Goal: Information Seeking & Learning: Compare options

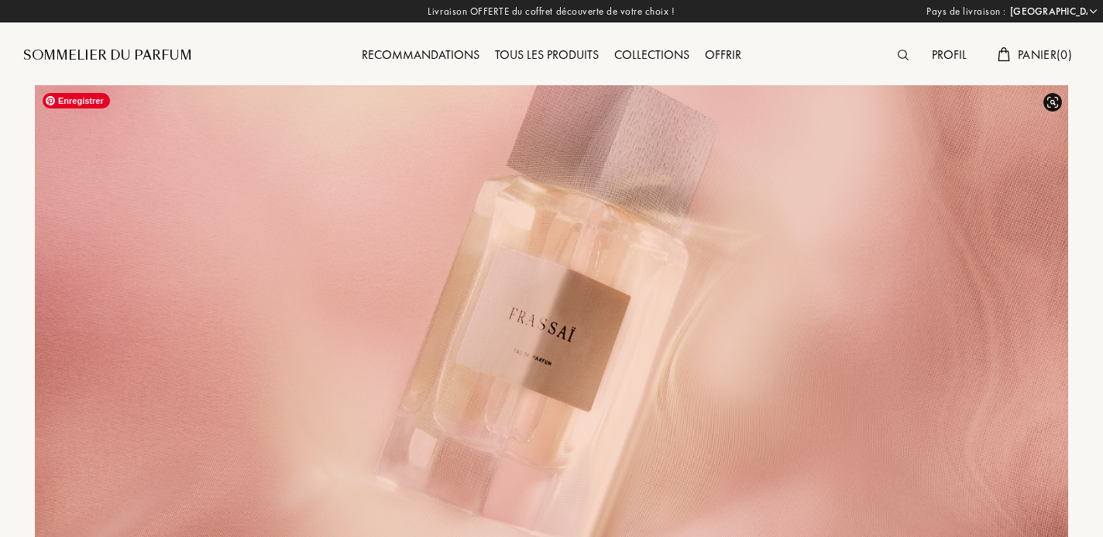
select select "FR"
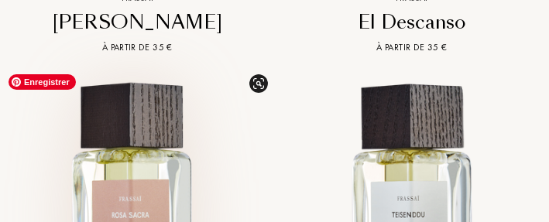
scroll to position [2095, 0]
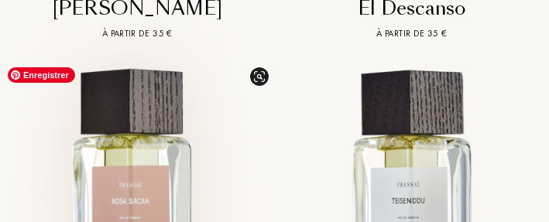
click at [7, 211] on img at bounding box center [137, 197] width 275 height 275
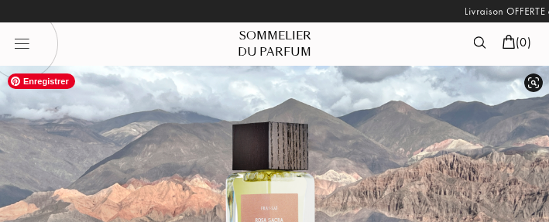
select select "2"
click at [241, 139] on img at bounding box center [274, 193] width 549 height 254
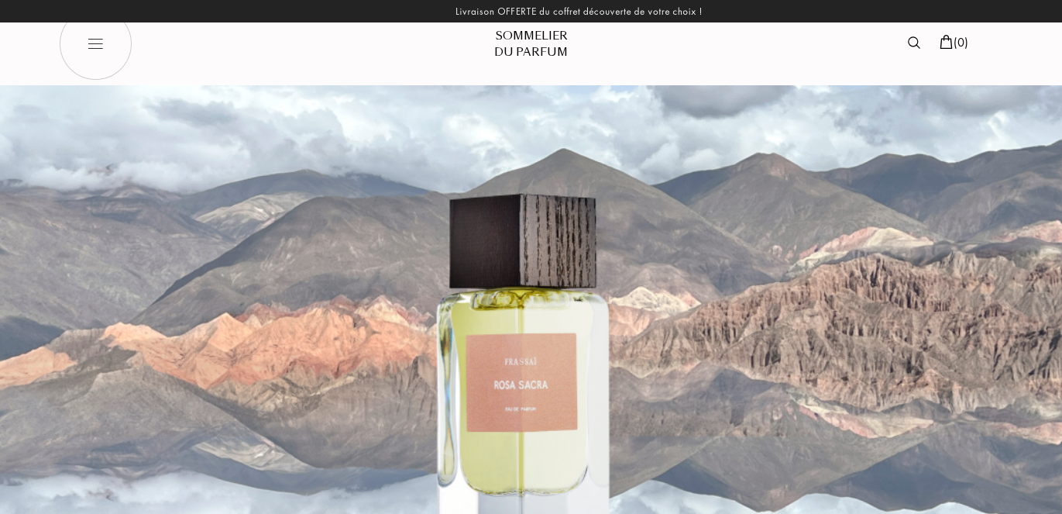
select select "FR"
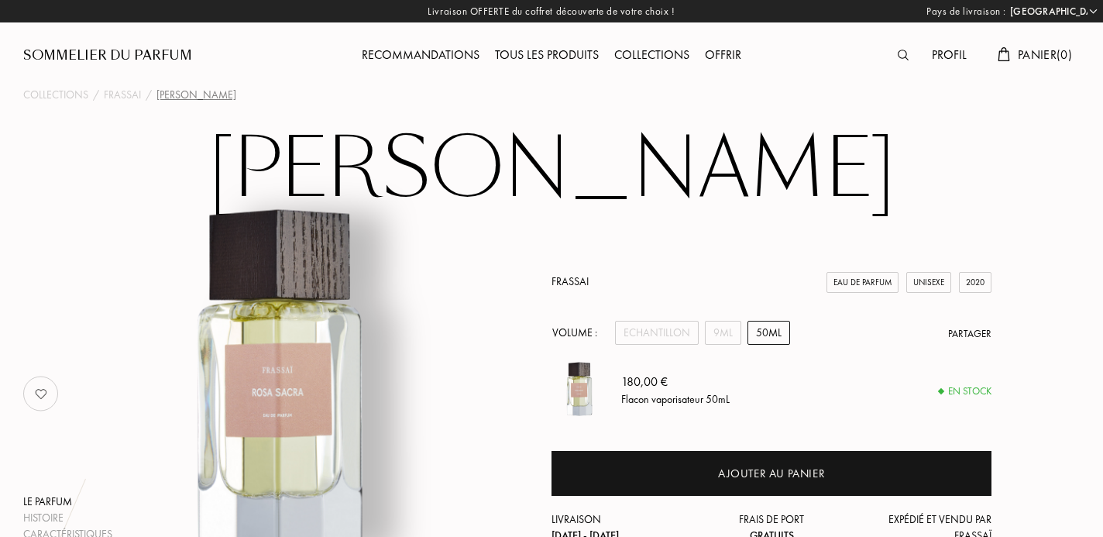
click at [548, 222] on link "Frassai" at bounding box center [570, 281] width 37 height 14
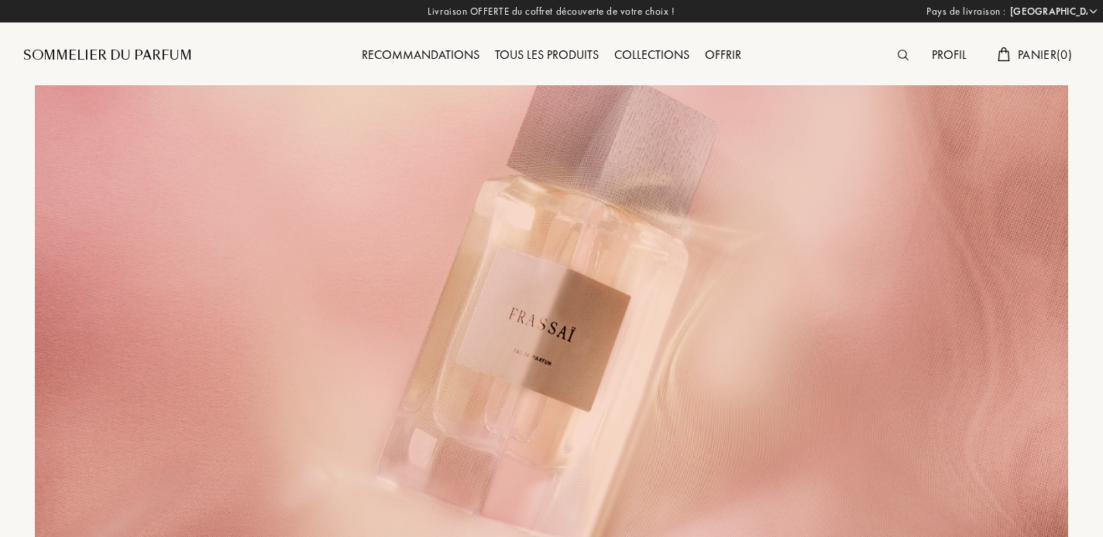
select select "FR"
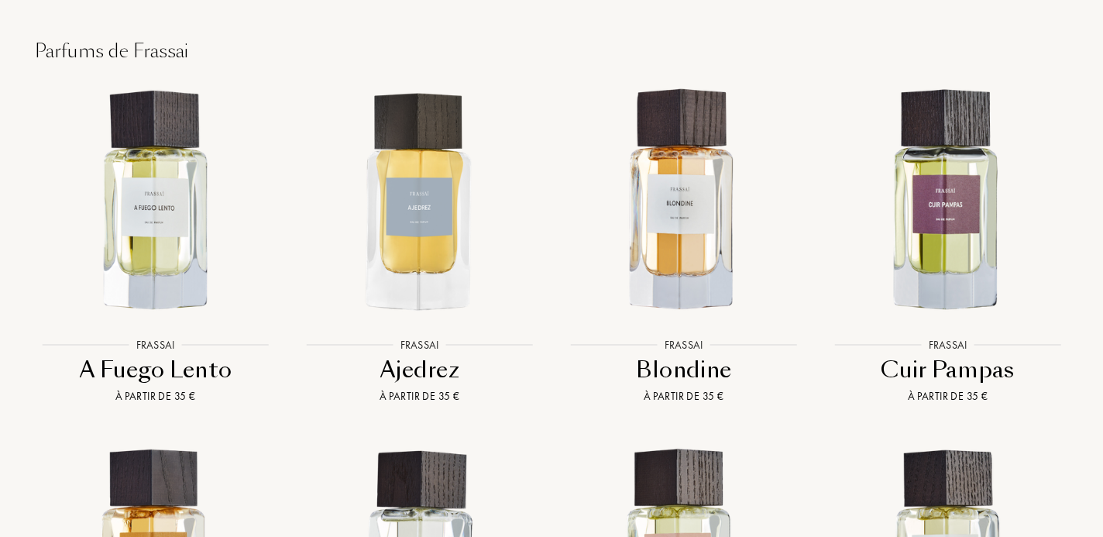
scroll to position [1366, 0]
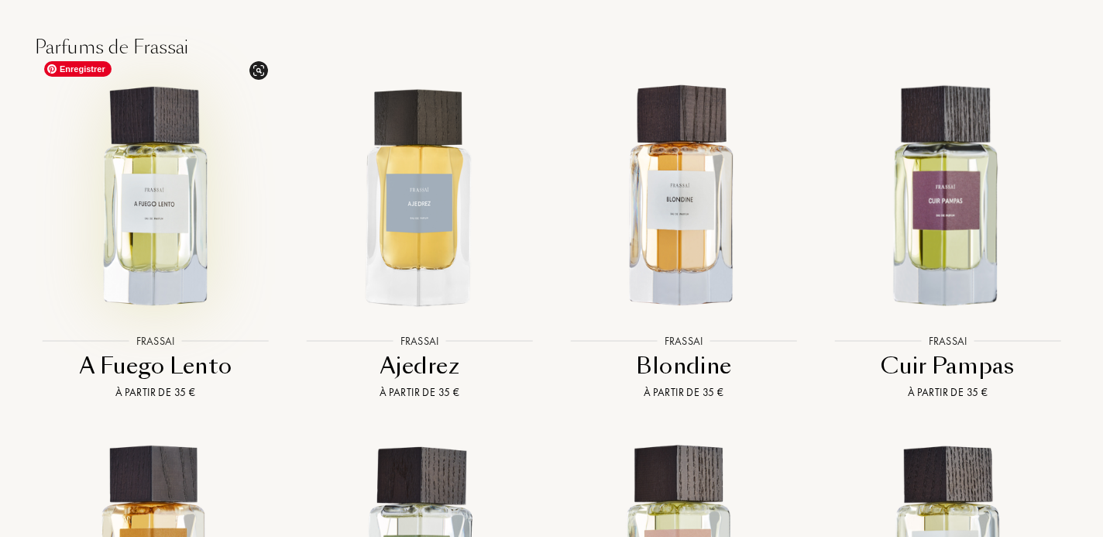
click at [154, 228] on img at bounding box center [155, 197] width 238 height 238
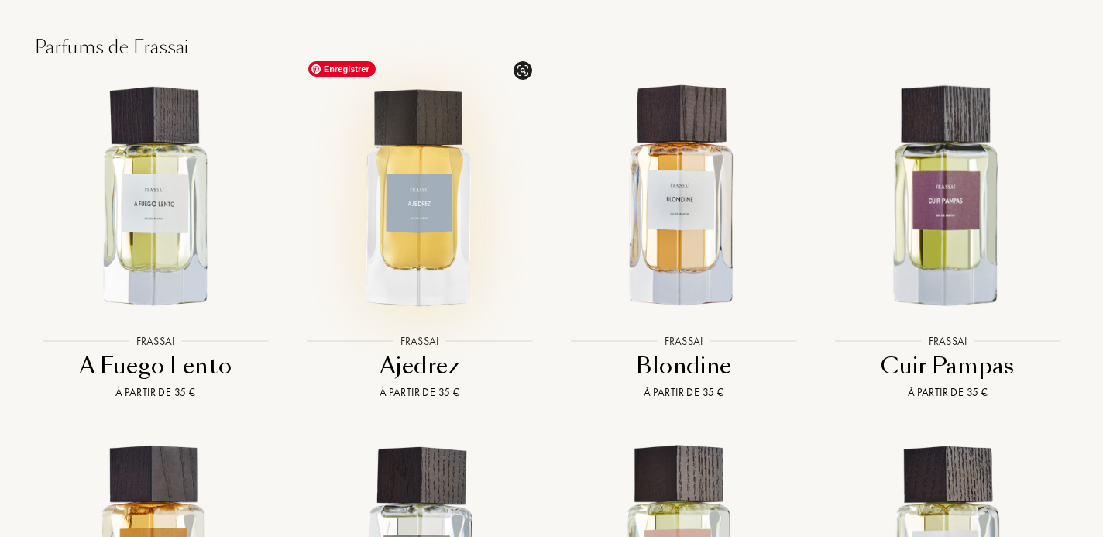
click at [440, 211] on img at bounding box center [420, 197] width 238 height 238
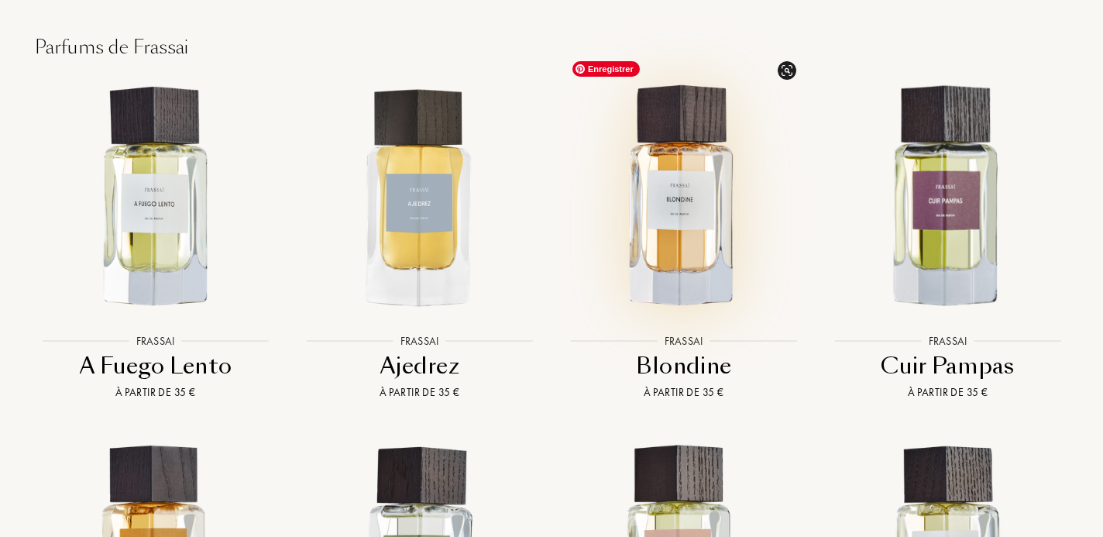
click at [728, 123] on img at bounding box center [684, 197] width 238 height 238
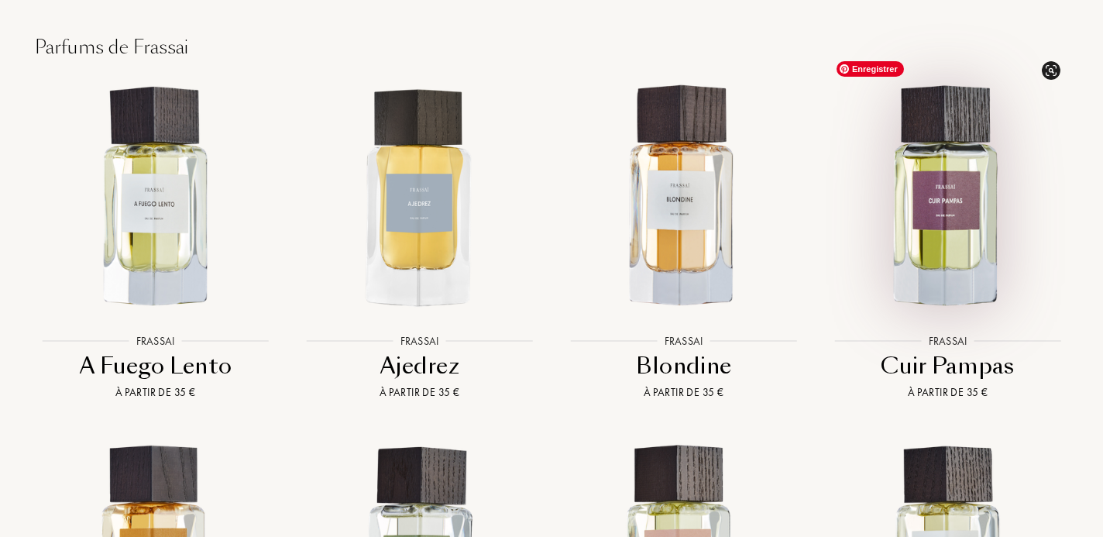
click at [959, 174] on img at bounding box center [948, 197] width 238 height 238
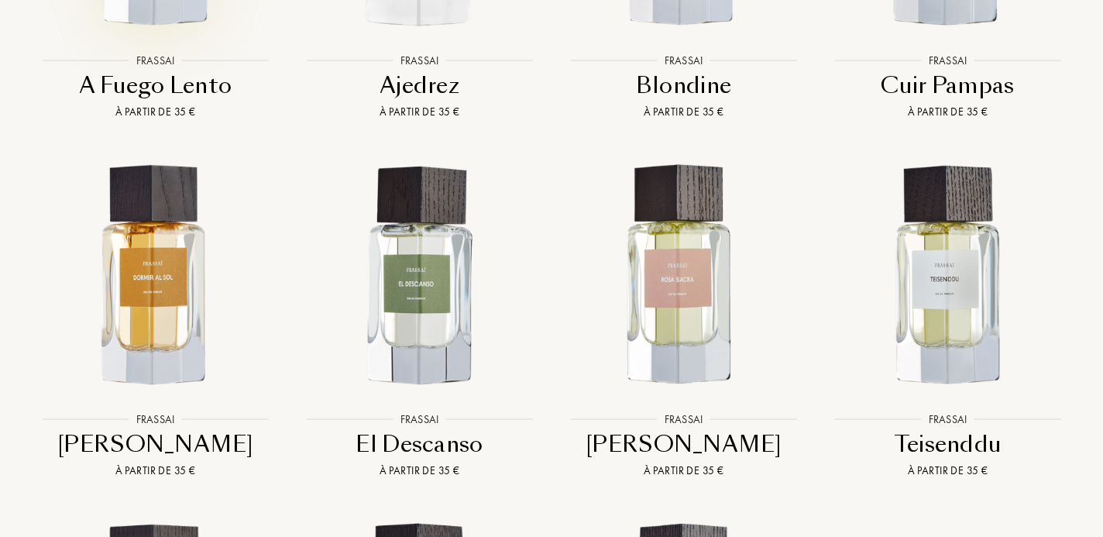
scroll to position [1653, 0]
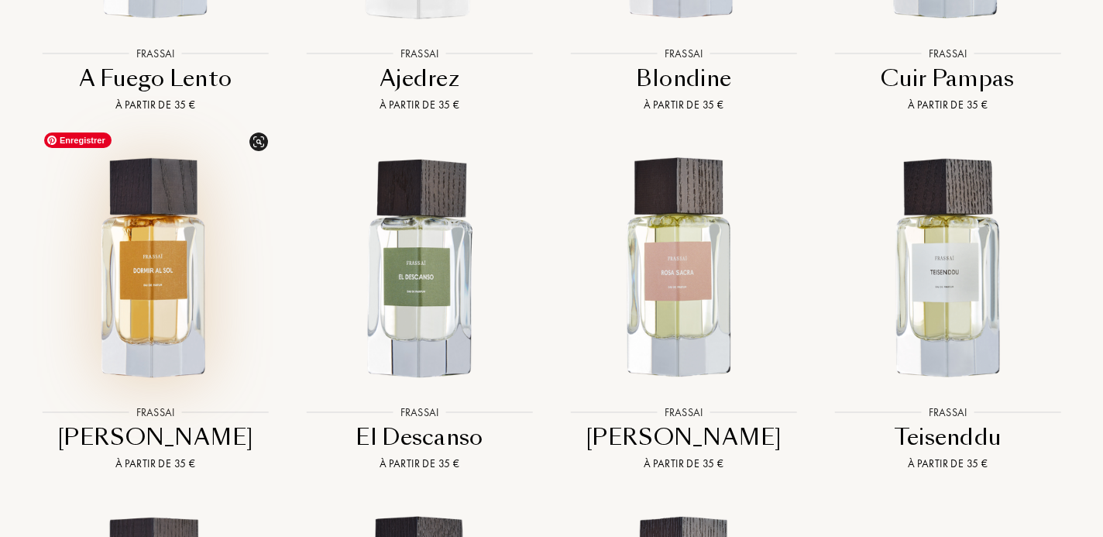
click at [162, 297] on img at bounding box center [155, 269] width 238 height 238
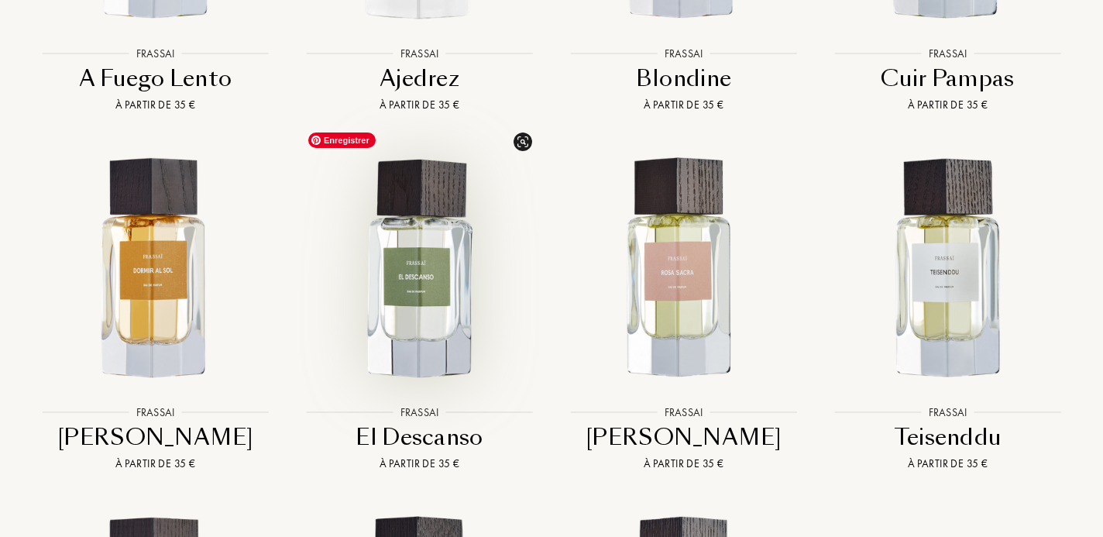
click at [438, 232] on img at bounding box center [420, 269] width 238 height 238
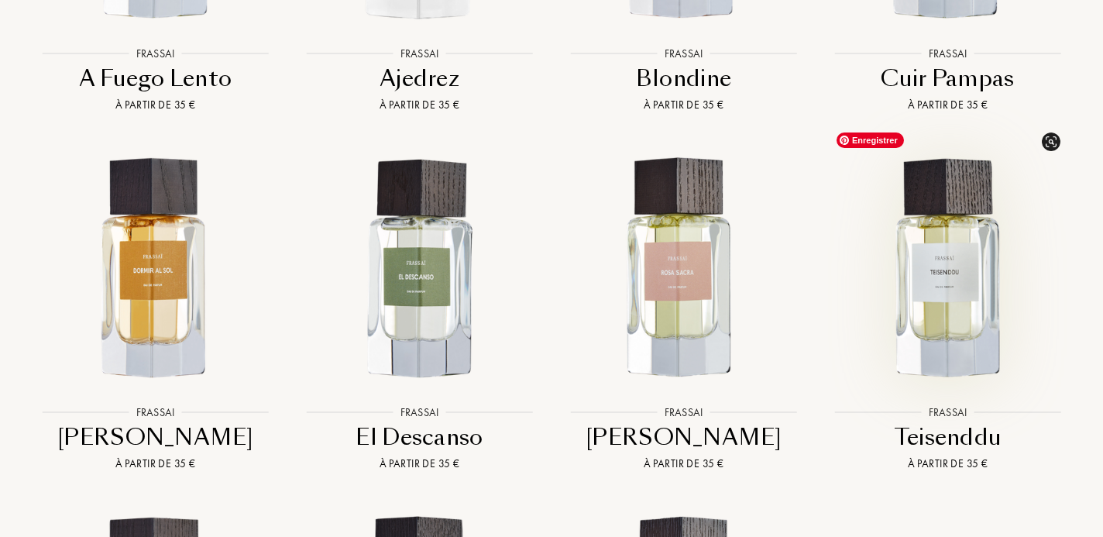
click at [935, 242] on img at bounding box center [948, 269] width 238 height 238
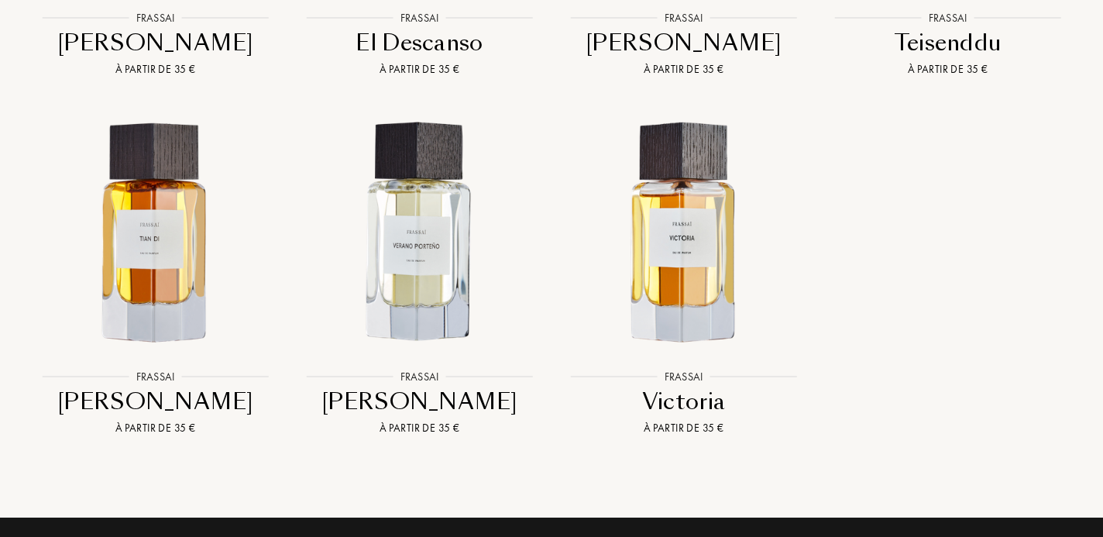
scroll to position [2063, 0]
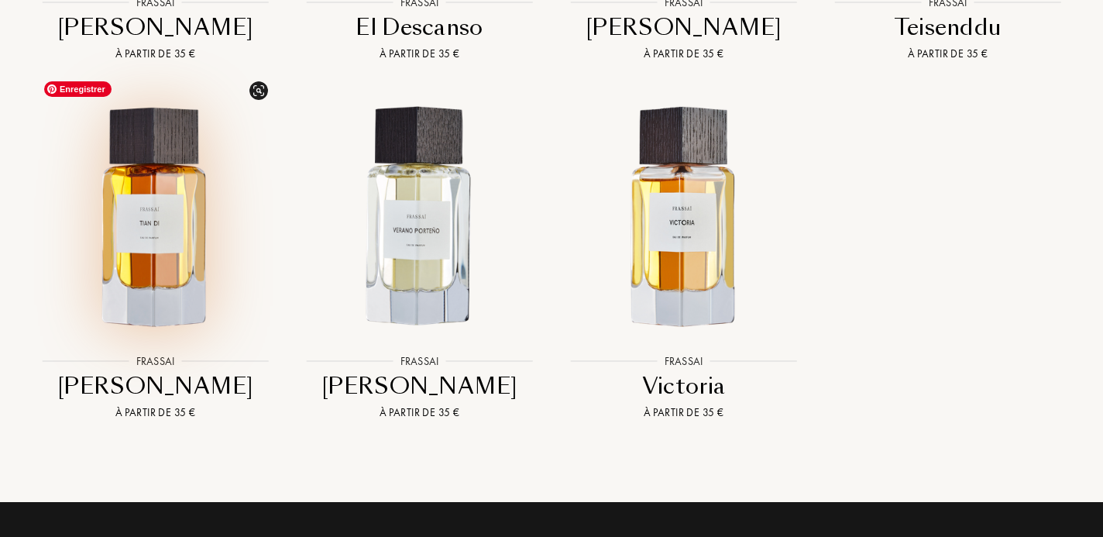
click at [146, 220] on img at bounding box center [155, 217] width 238 height 238
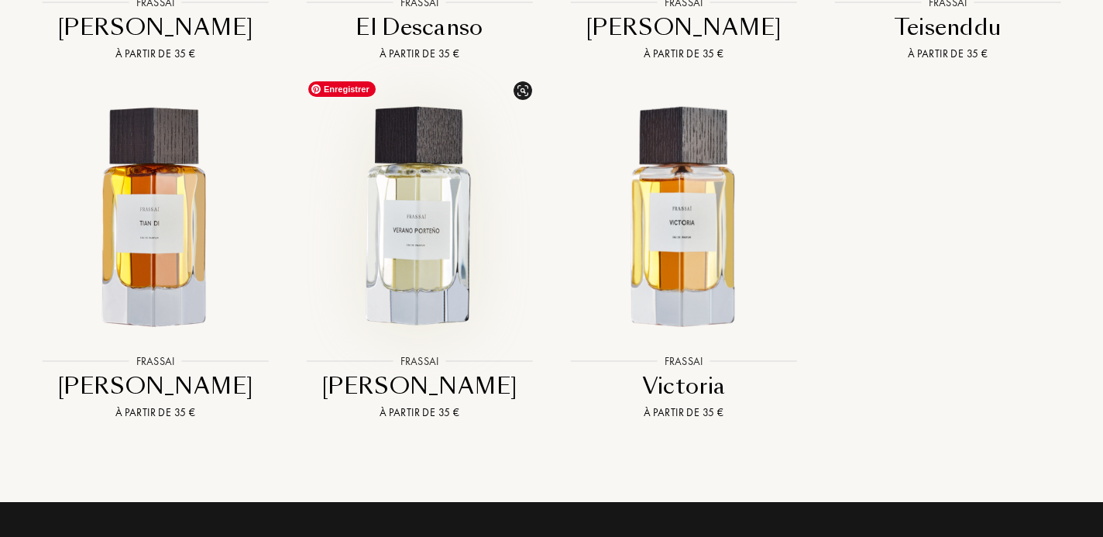
click at [412, 242] on img at bounding box center [420, 217] width 238 height 238
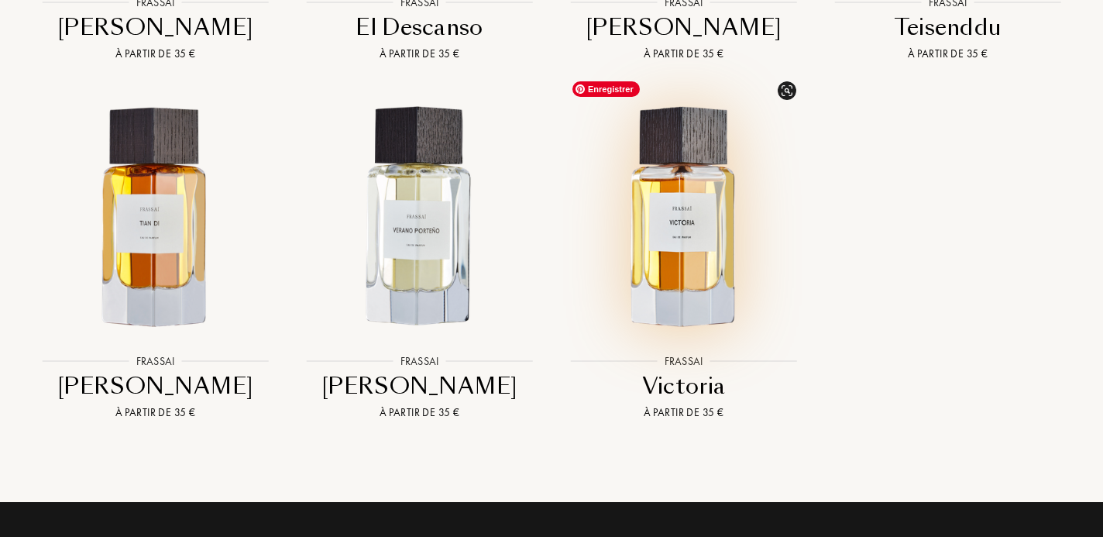
click at [706, 229] on img at bounding box center [684, 217] width 238 height 238
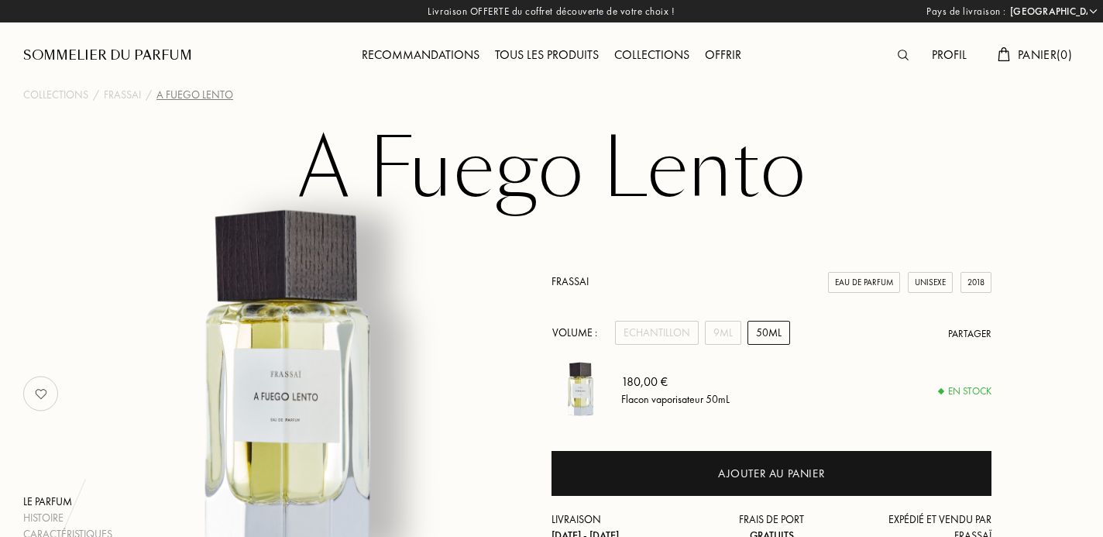
select select "FR"
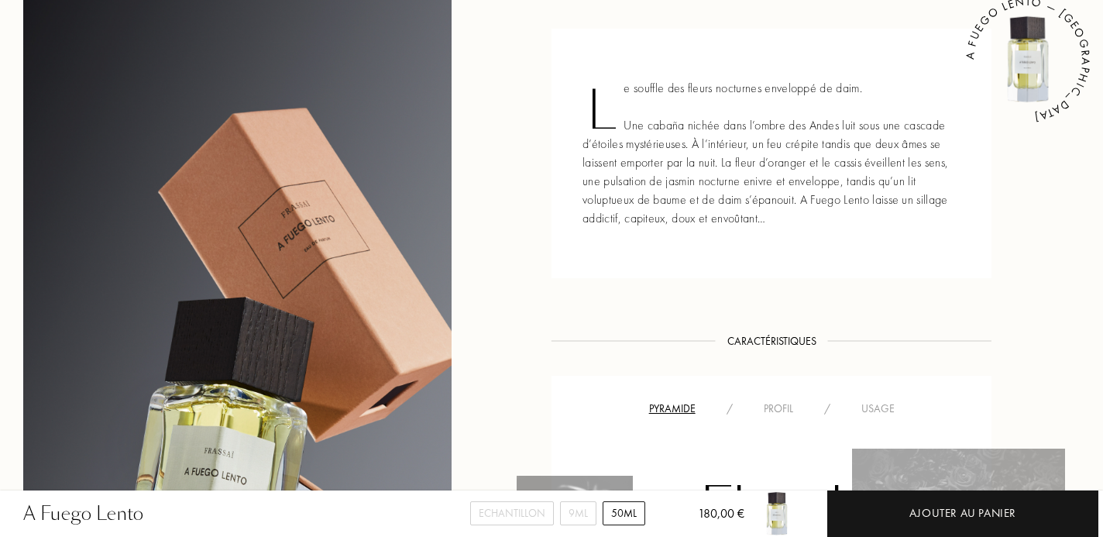
scroll to position [663, 0]
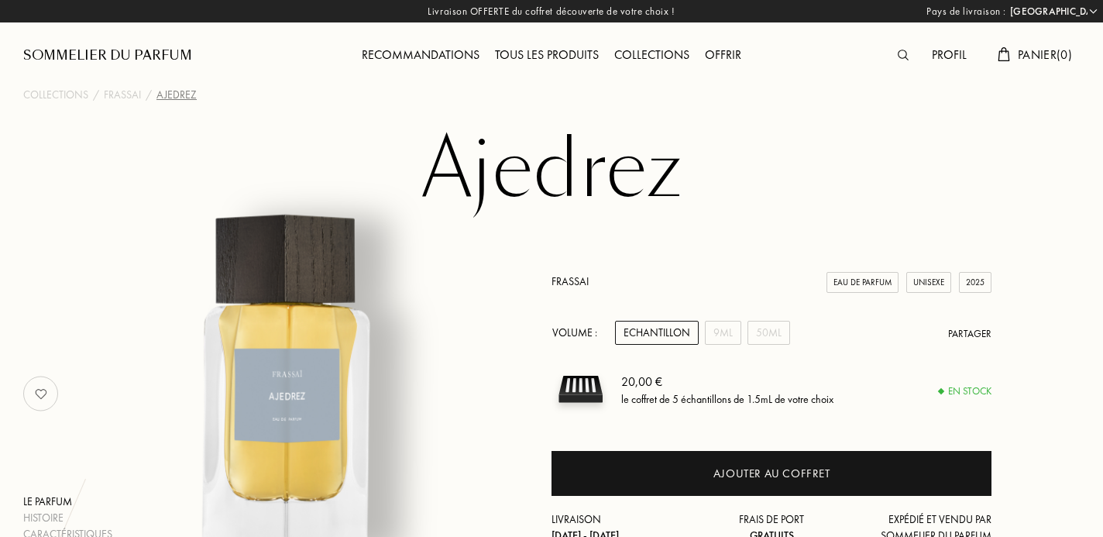
select select "FR"
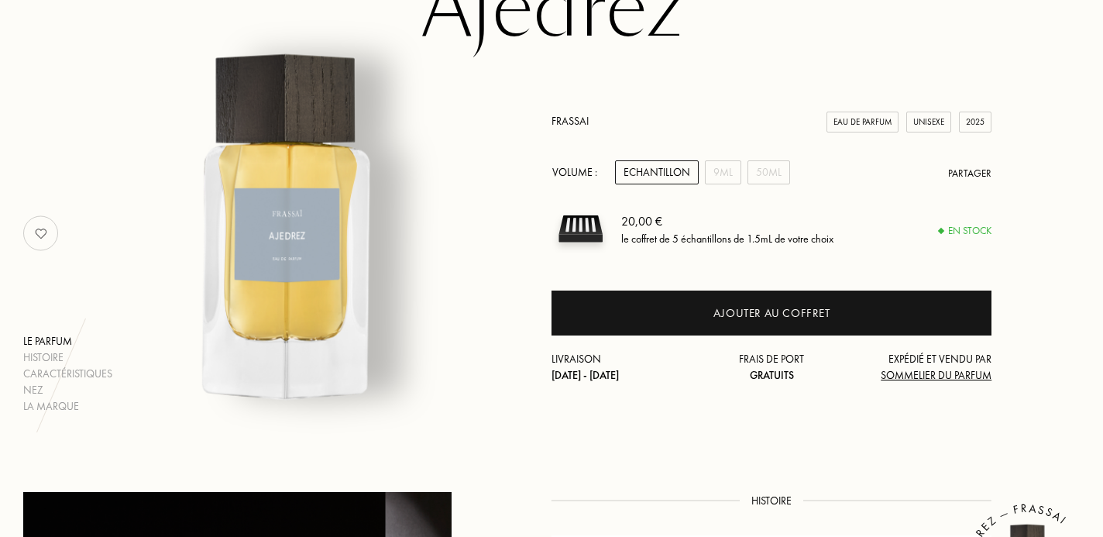
scroll to position [148, 0]
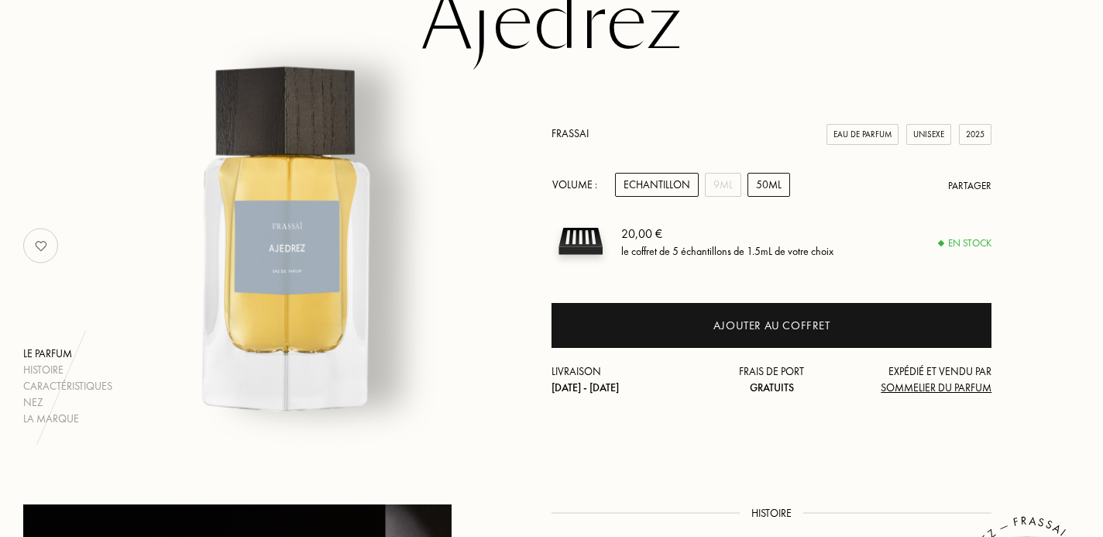
click at [766, 182] on div "50mL" at bounding box center [769, 185] width 43 height 24
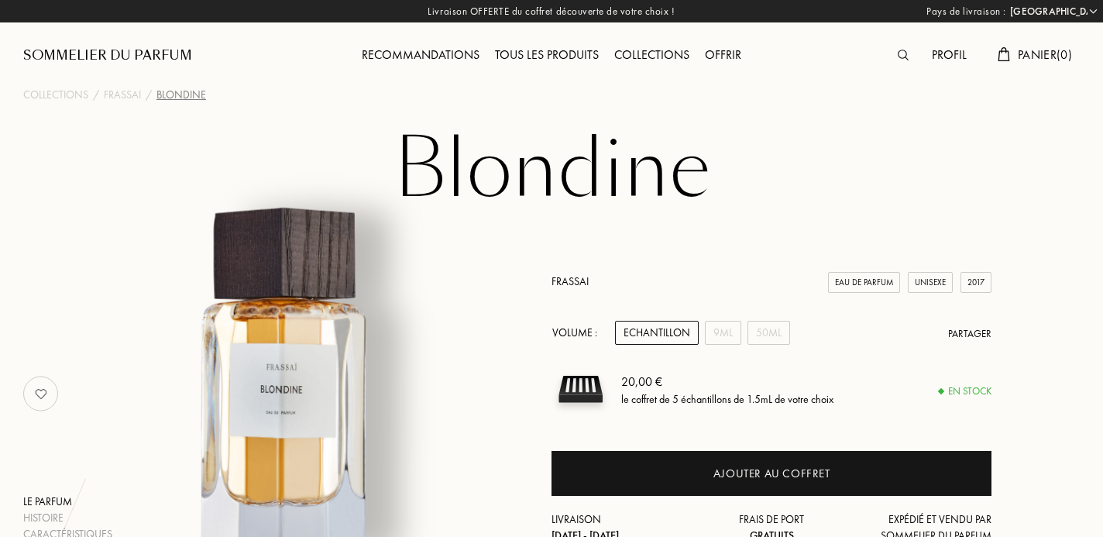
select select "FR"
click at [779, 337] on div "50mL" at bounding box center [769, 333] width 43 height 24
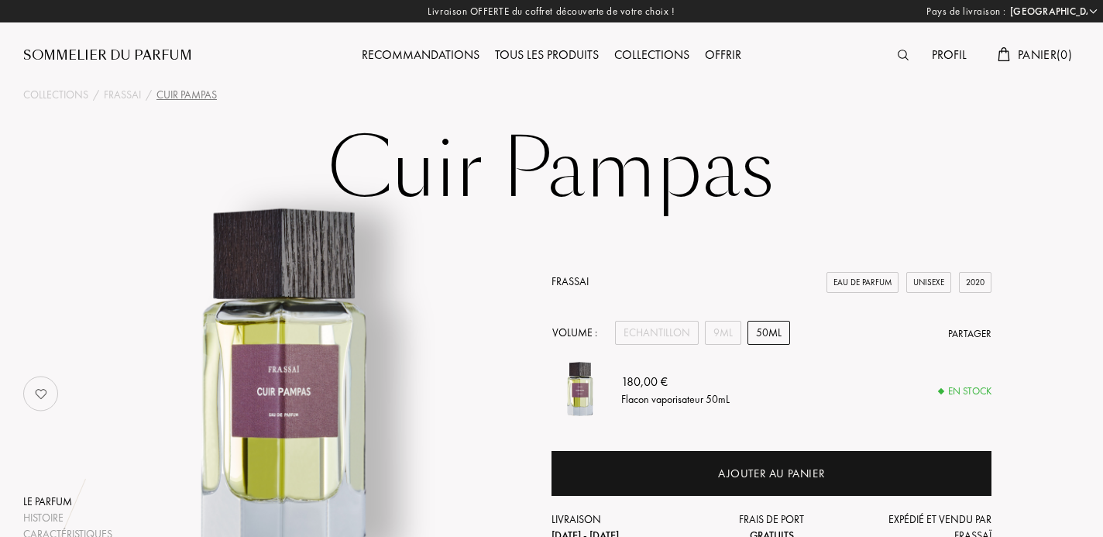
select select "FR"
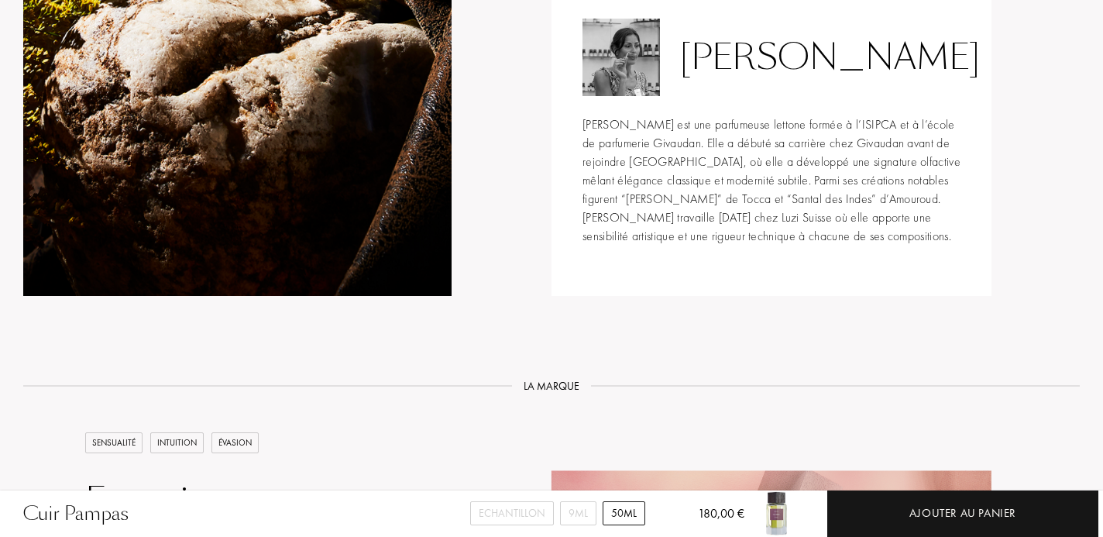
scroll to position [1611, 0]
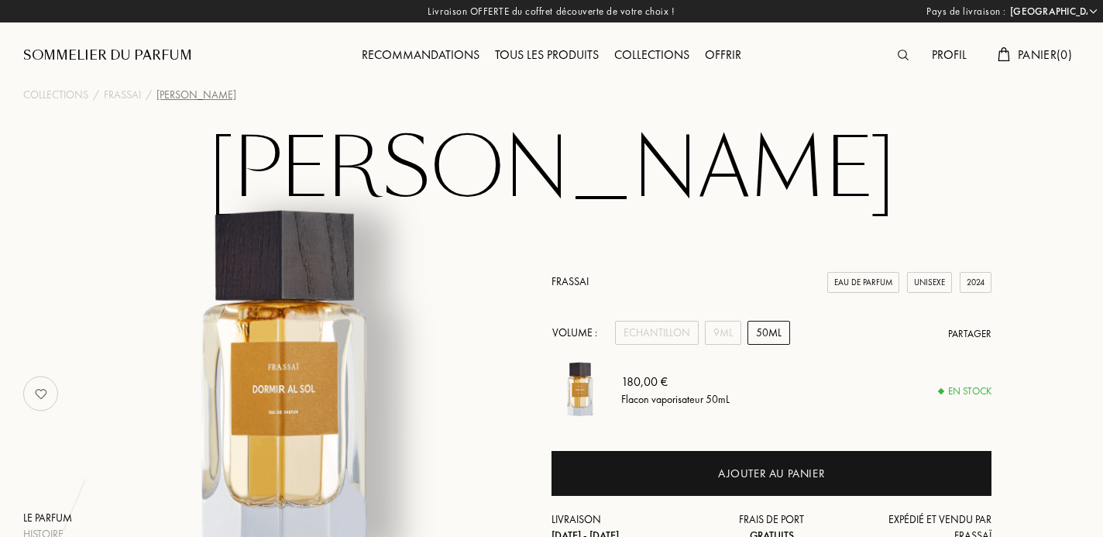
select select "FR"
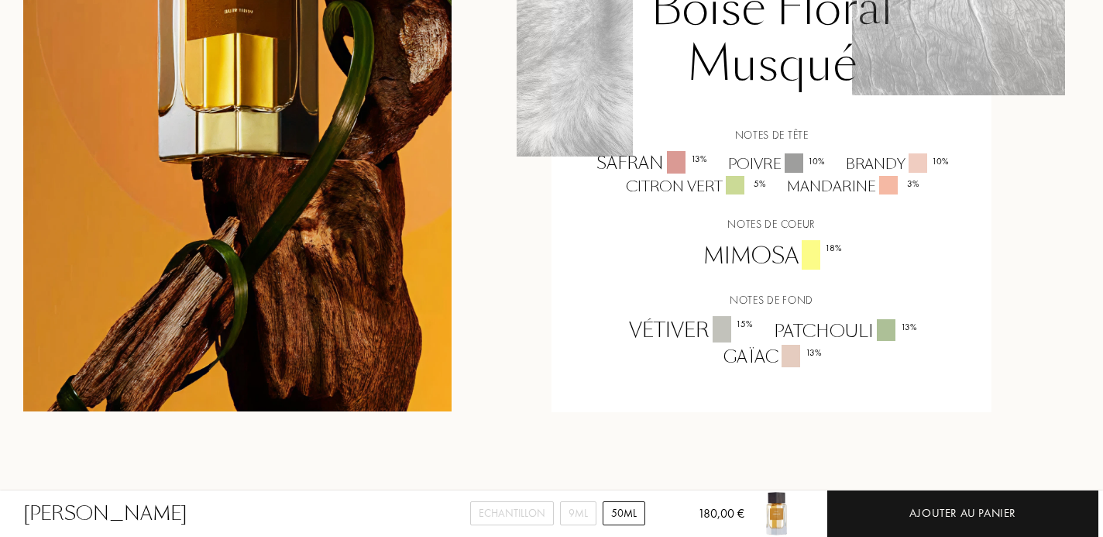
scroll to position [1216, 0]
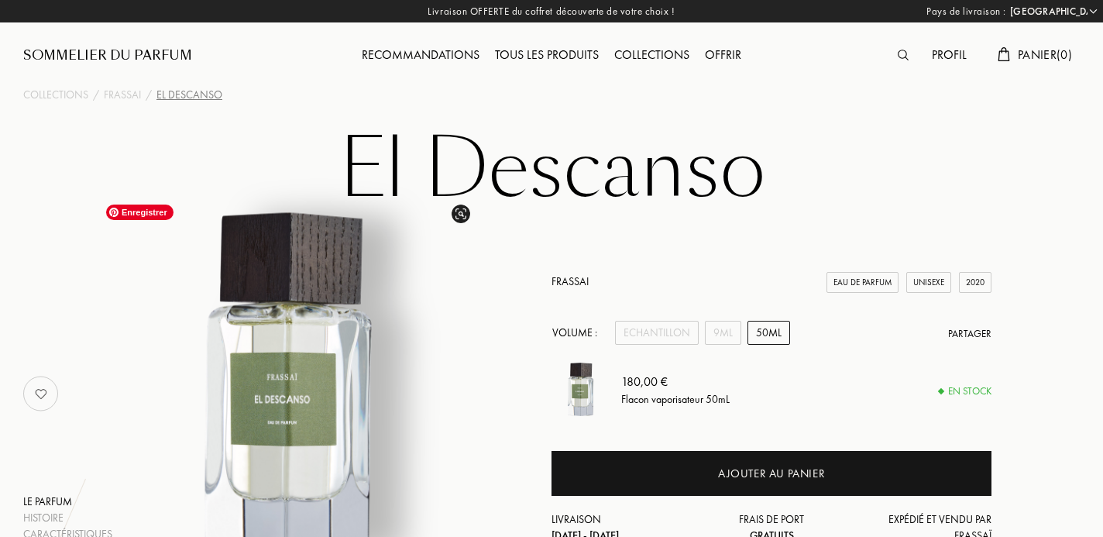
select select "FR"
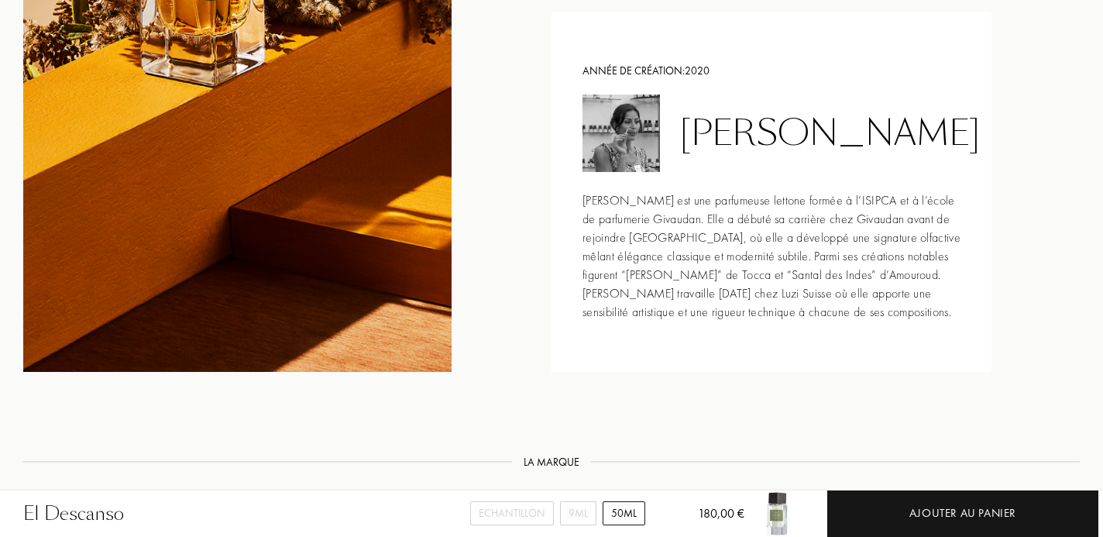
scroll to position [1561, 0]
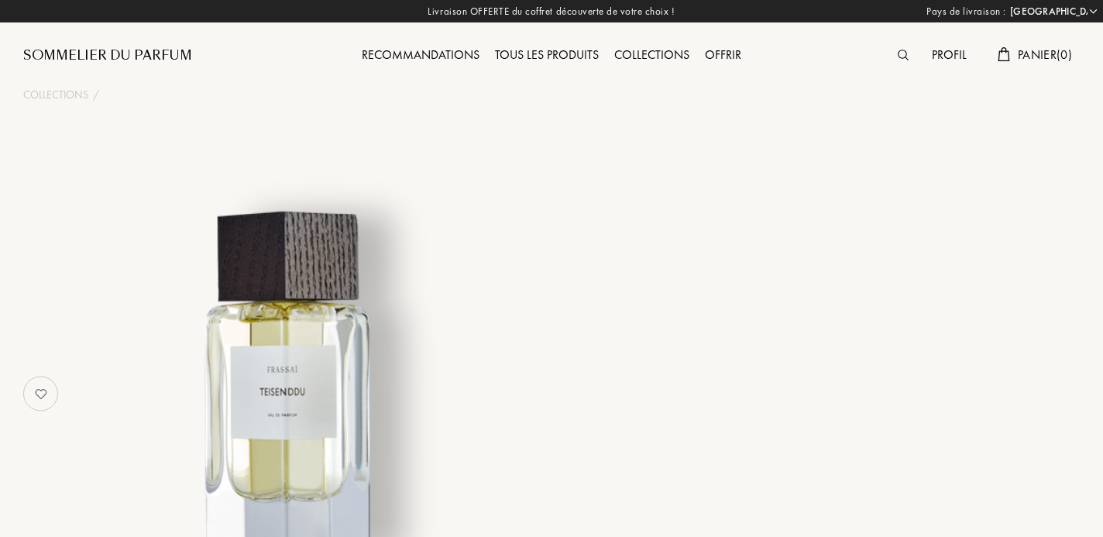
select select "FR"
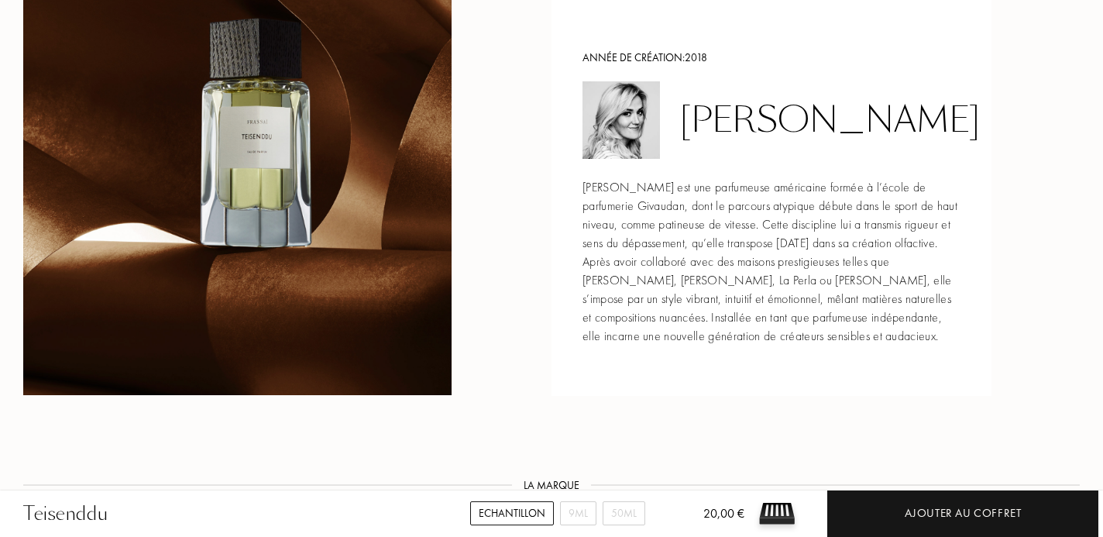
scroll to position [1804, 0]
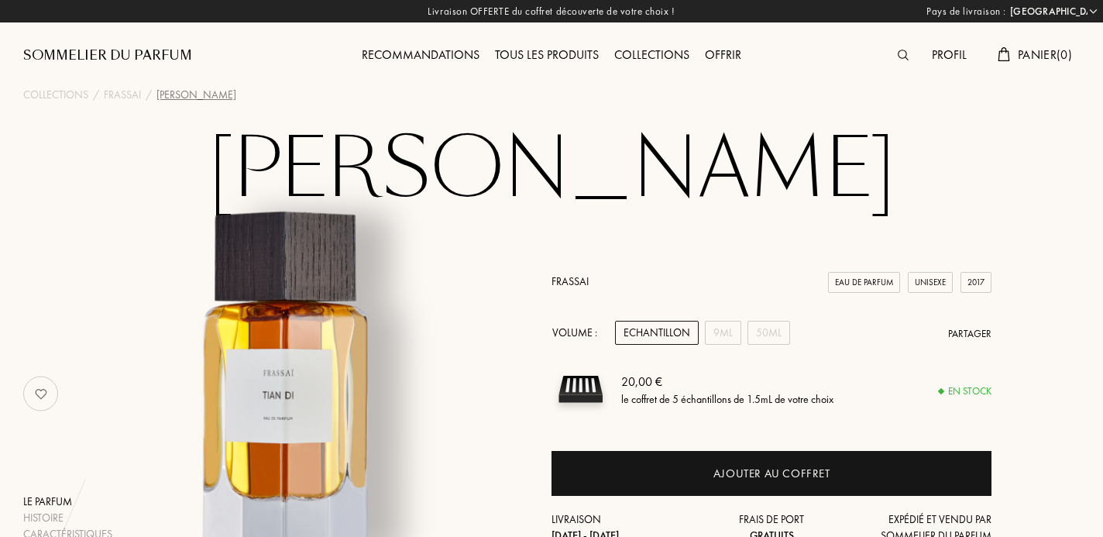
select select "FR"
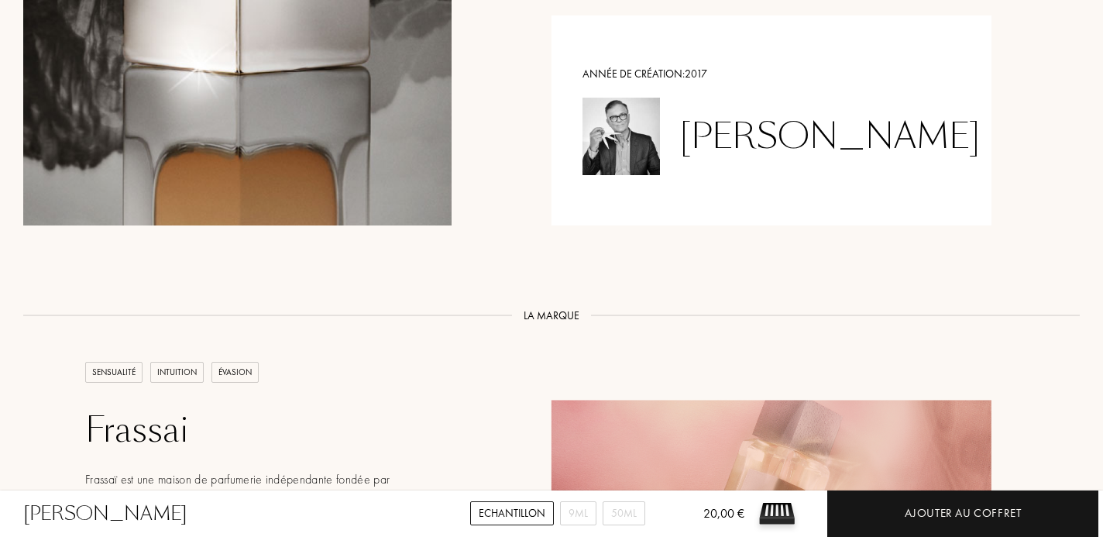
scroll to position [1695, 0]
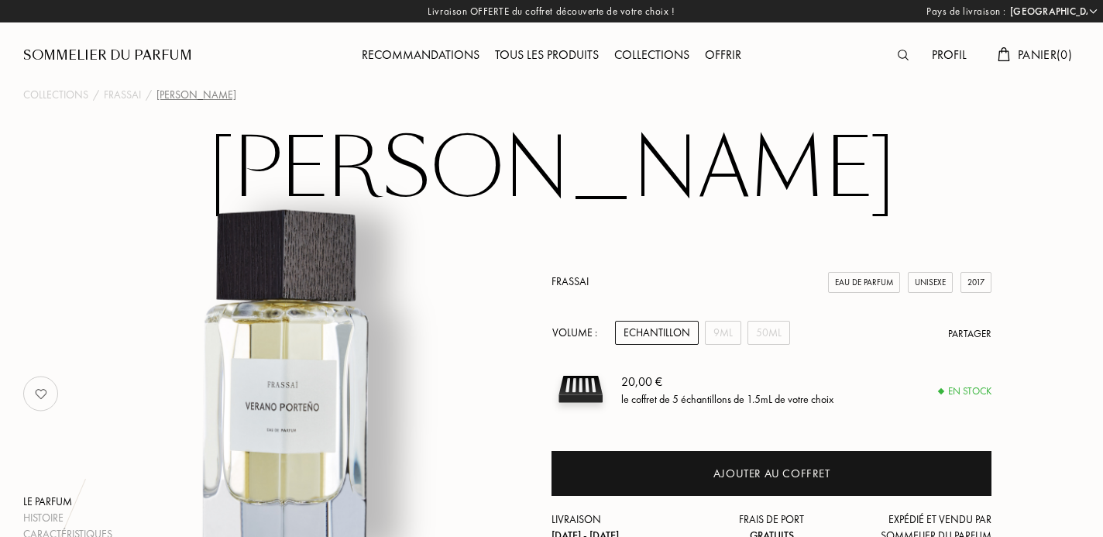
select select "FR"
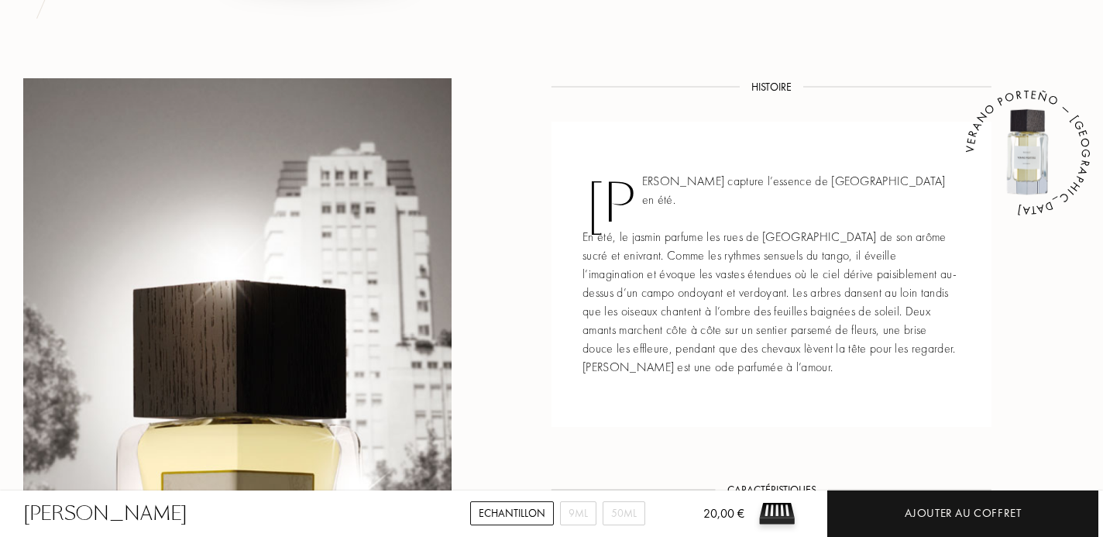
scroll to position [572, 0]
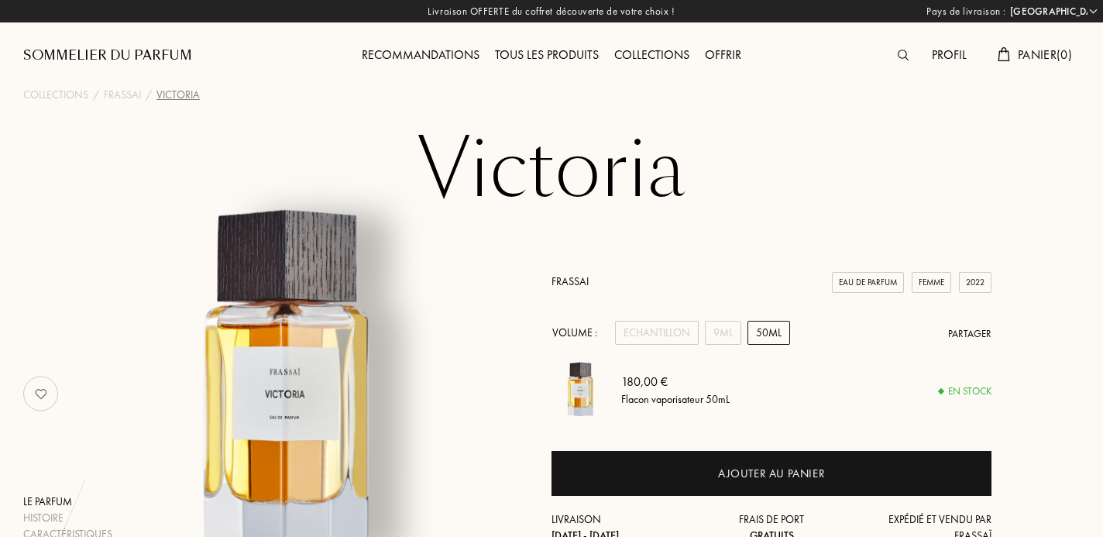
select select "FR"
click at [947, 54] on div "Profil" at bounding box center [949, 56] width 50 height 20
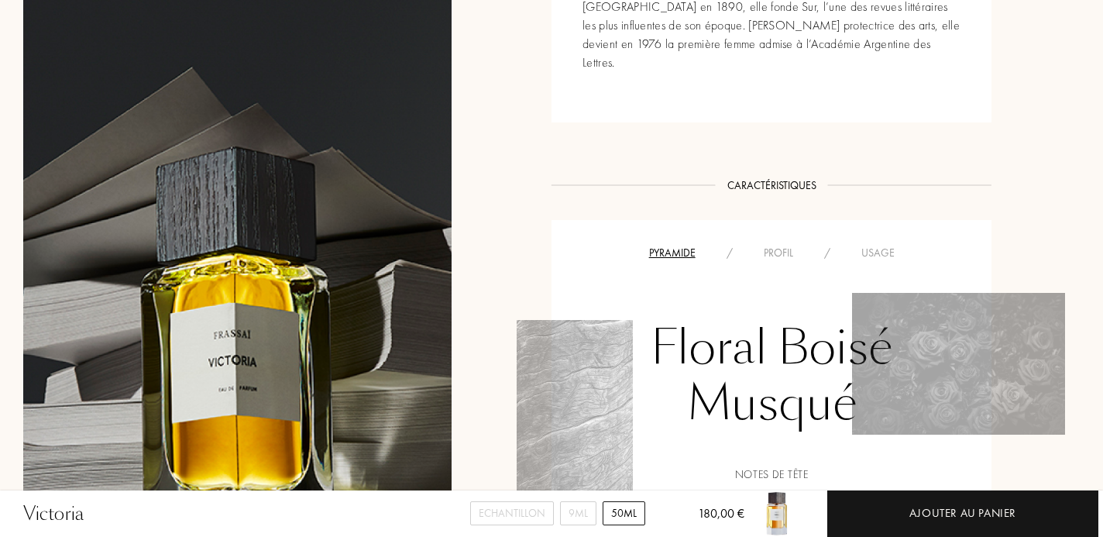
scroll to position [989, 0]
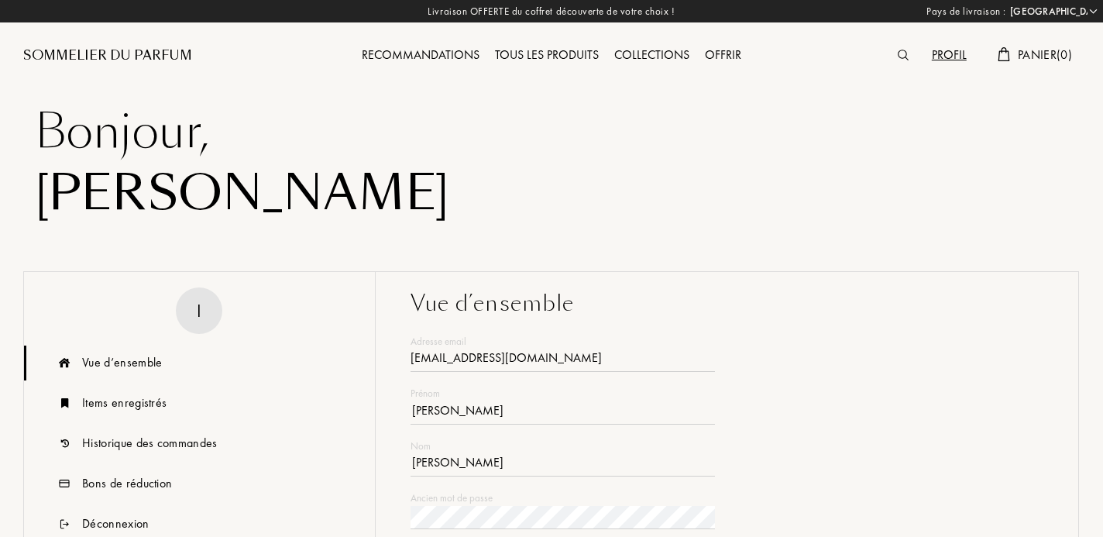
select select "FR"
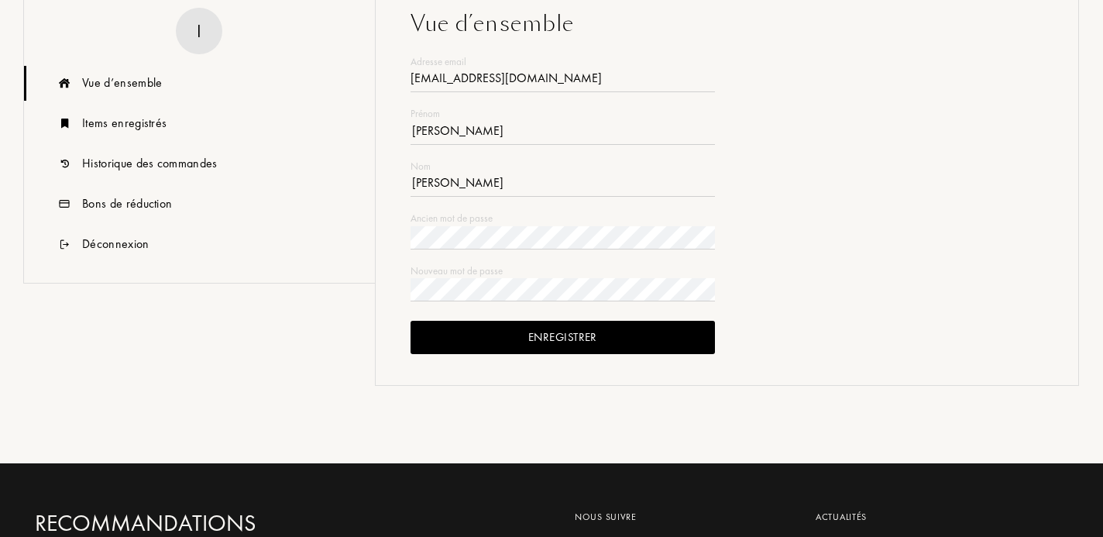
scroll to position [282, 0]
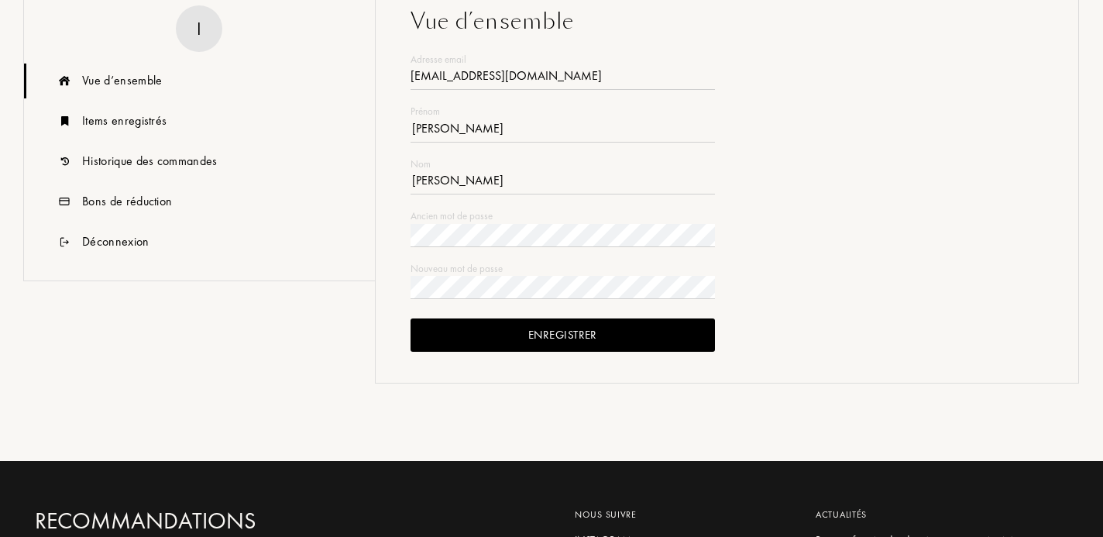
click at [669, 332] on div "Enregistrer" at bounding box center [563, 334] width 305 height 33
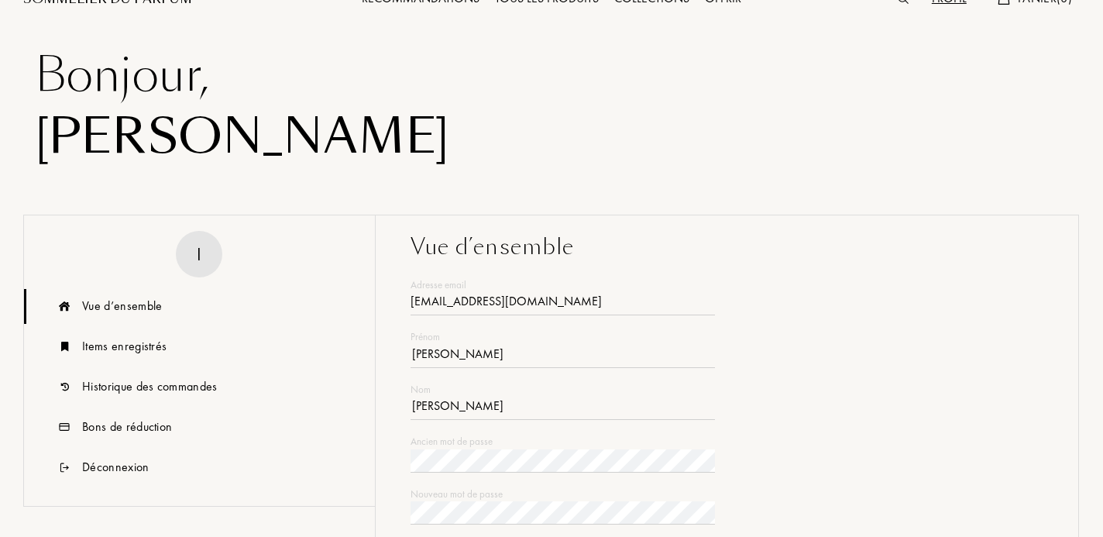
scroll to position [0, 0]
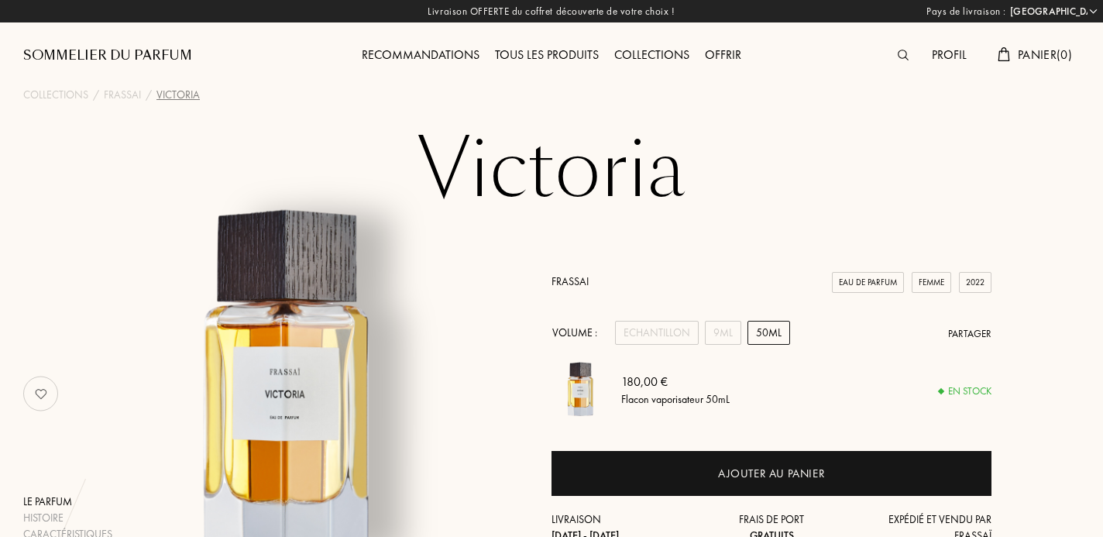
select select "FR"
click at [445, 57] on div "Recommandations" at bounding box center [420, 56] width 133 height 20
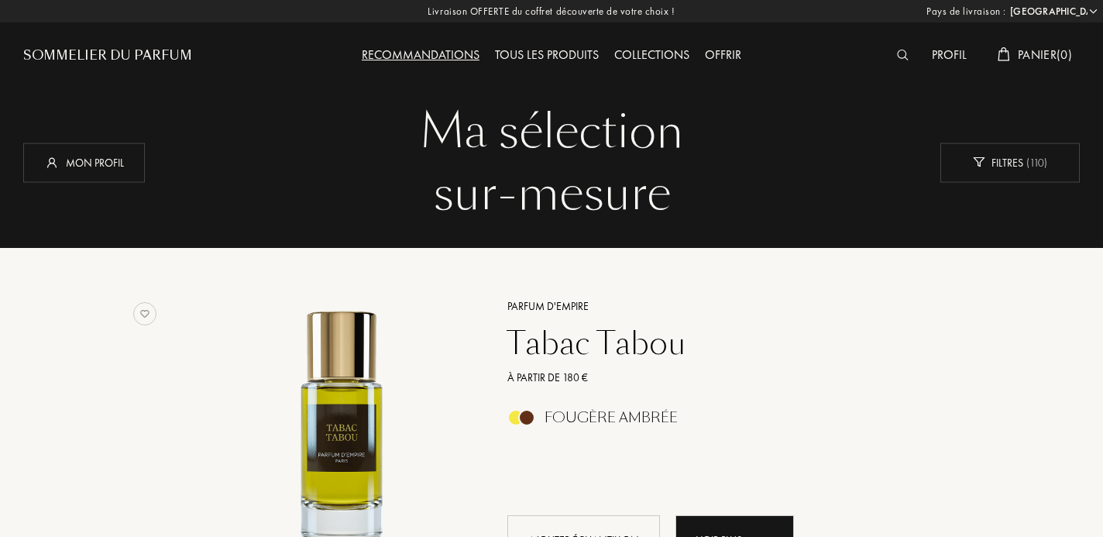
select select "FR"
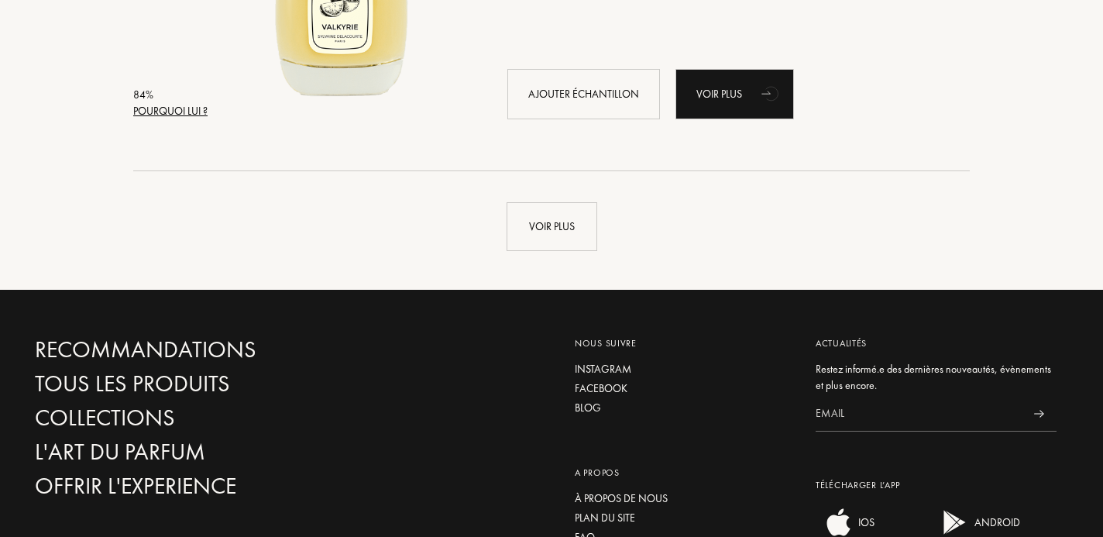
scroll to position [3777, 0]
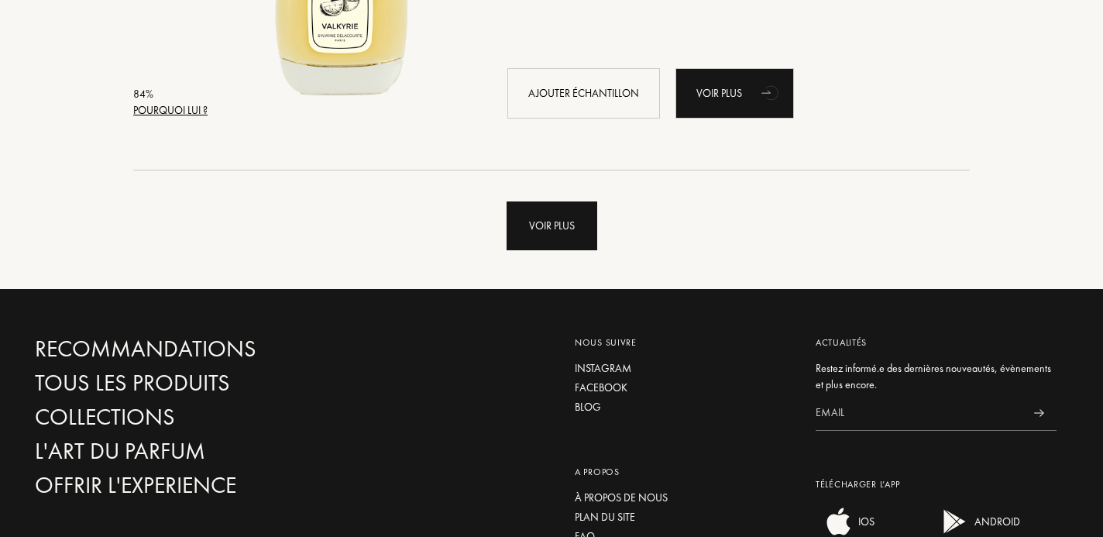
click at [572, 236] on div "Voir plus" at bounding box center [552, 225] width 91 height 49
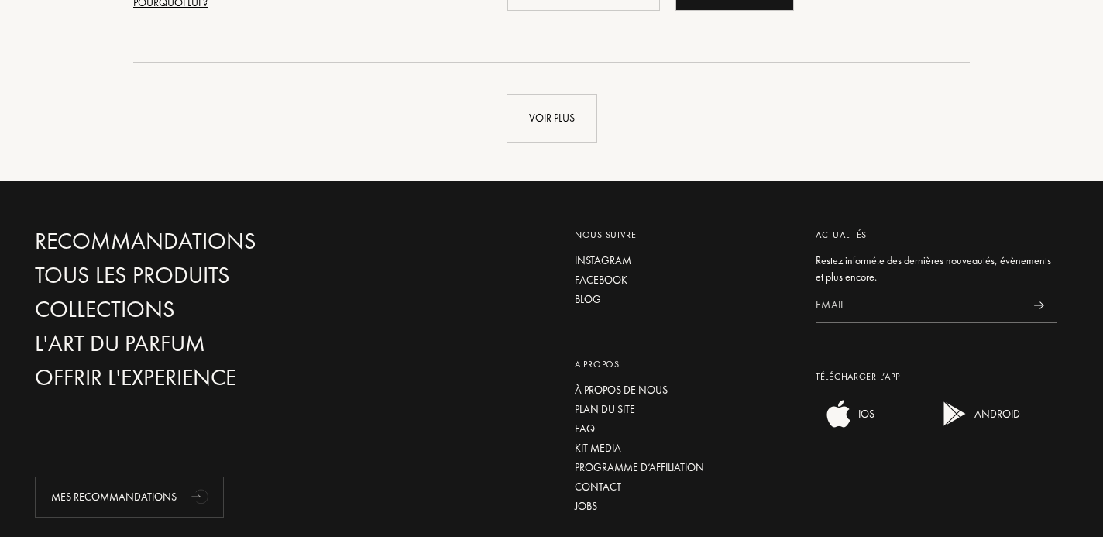
scroll to position [7586, 0]
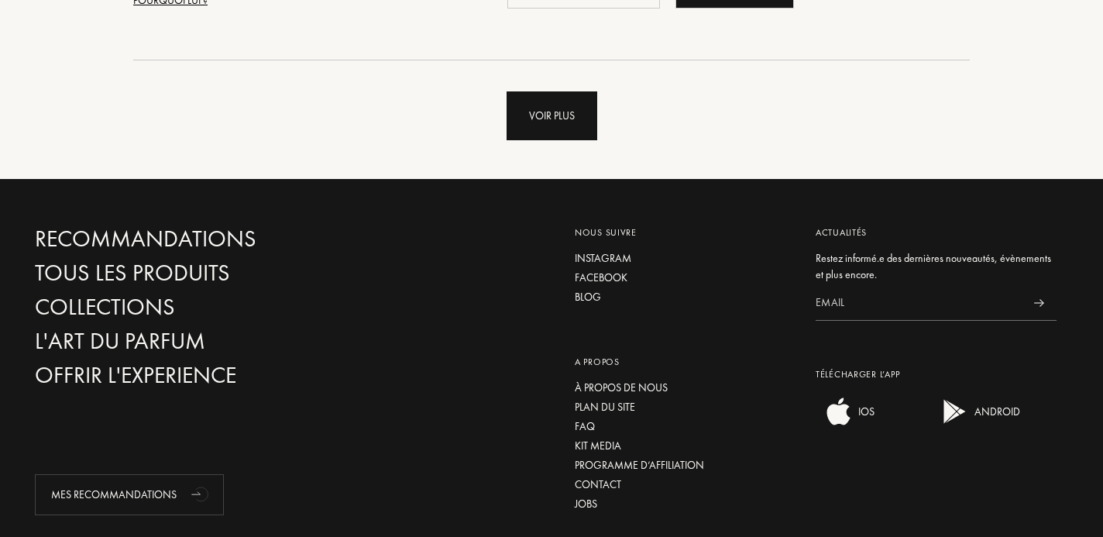
click at [567, 136] on div "Voir plus" at bounding box center [552, 115] width 91 height 49
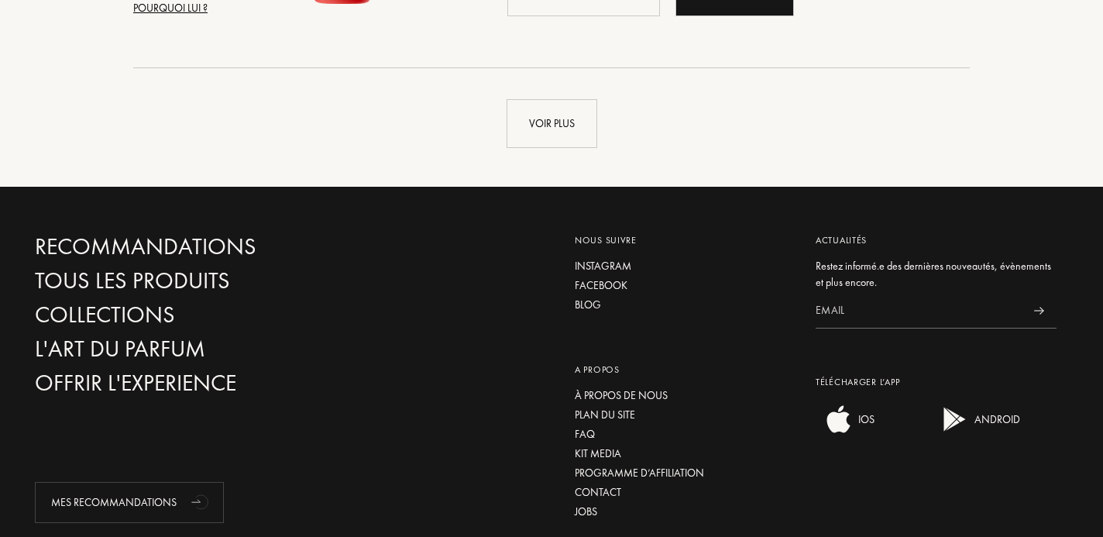
scroll to position [11283, 0]
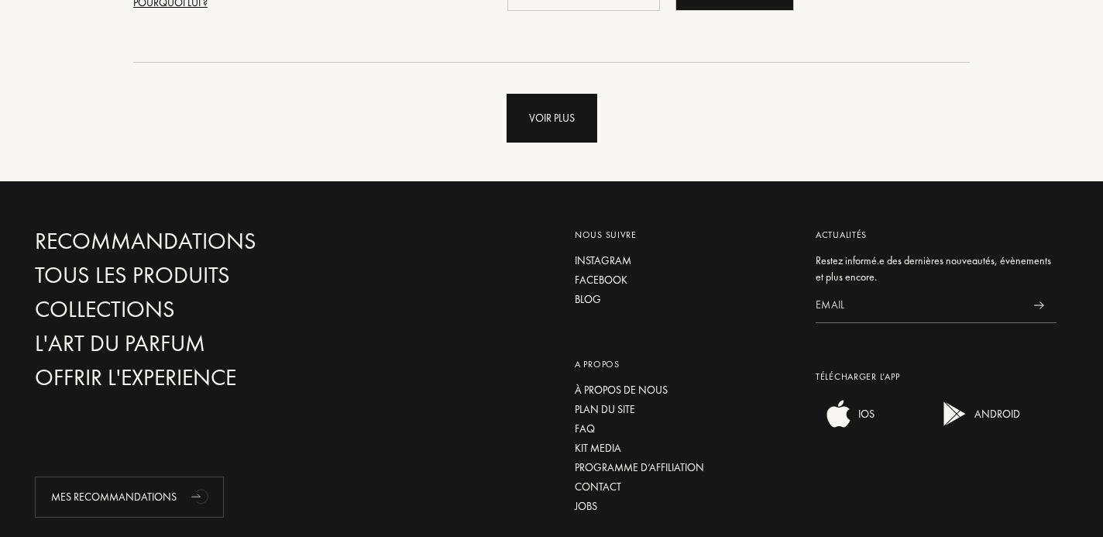
click at [552, 123] on div "Voir plus" at bounding box center [552, 118] width 91 height 49
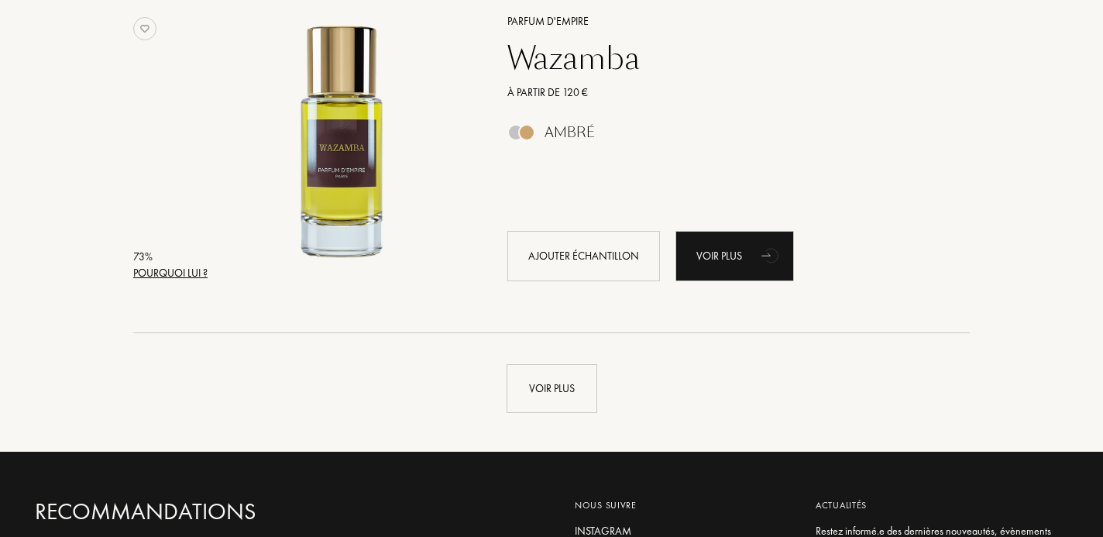
scroll to position [14712, 0]
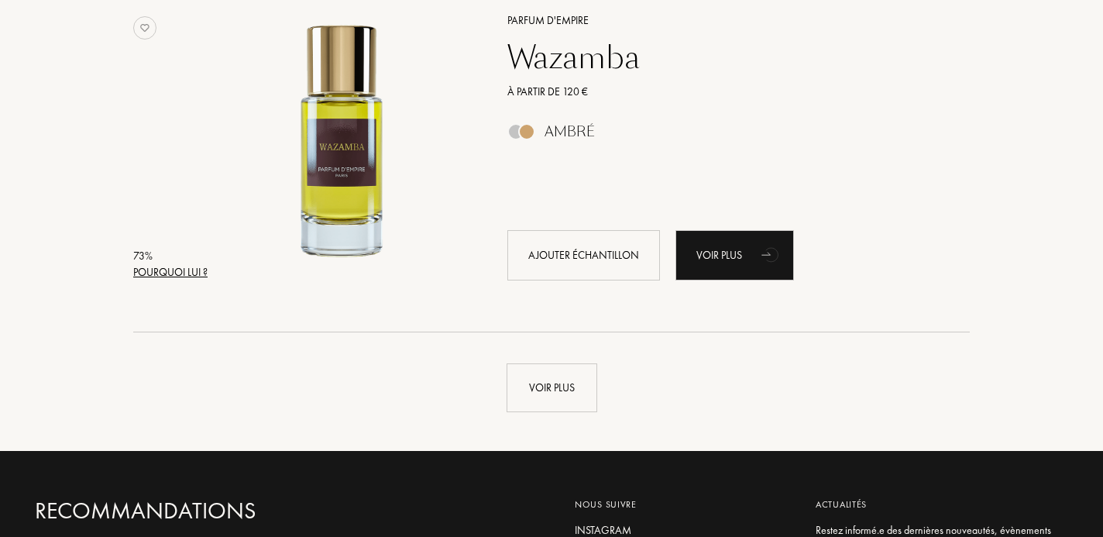
click at [561, 54] on div "Wazamba" at bounding box center [722, 57] width 452 height 37
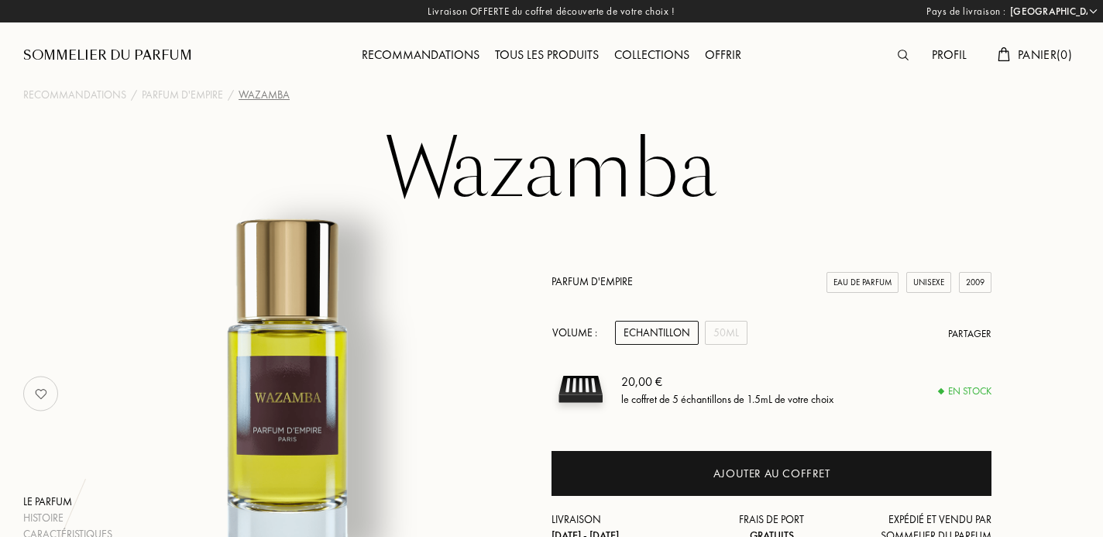
select select "FR"
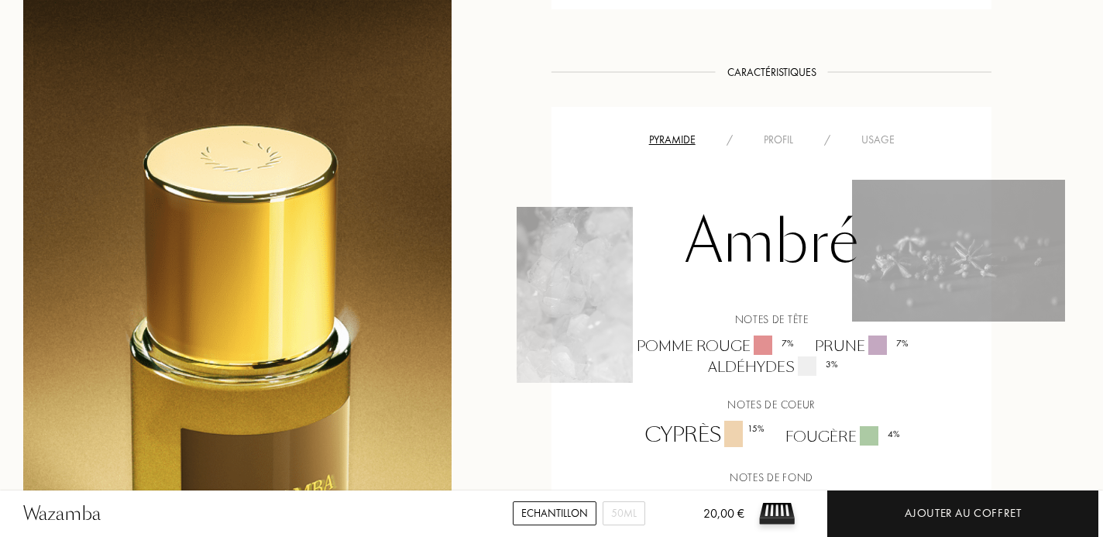
scroll to position [1203, 0]
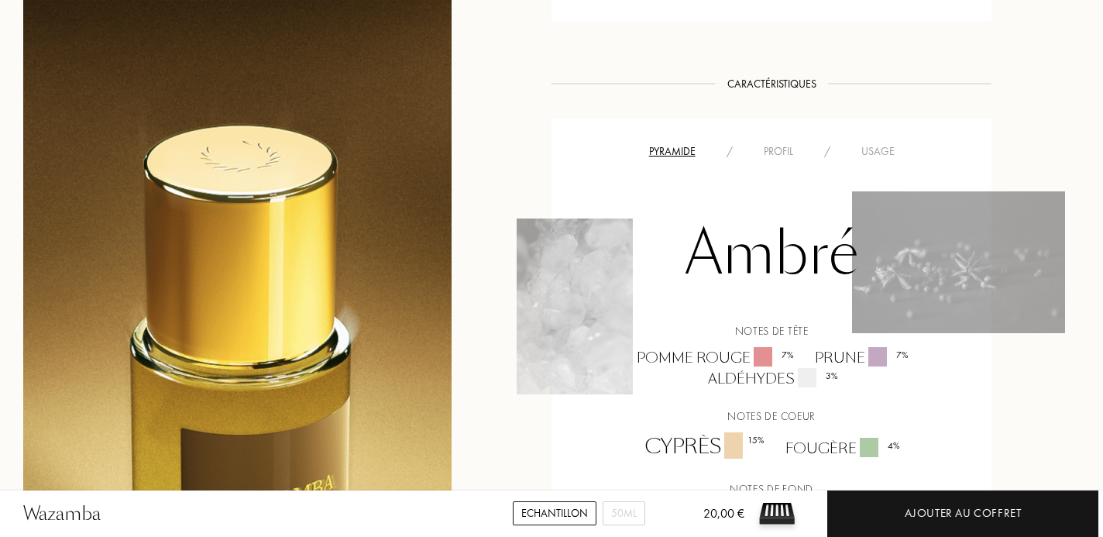
click at [793, 153] on div "Profil" at bounding box center [778, 151] width 60 height 16
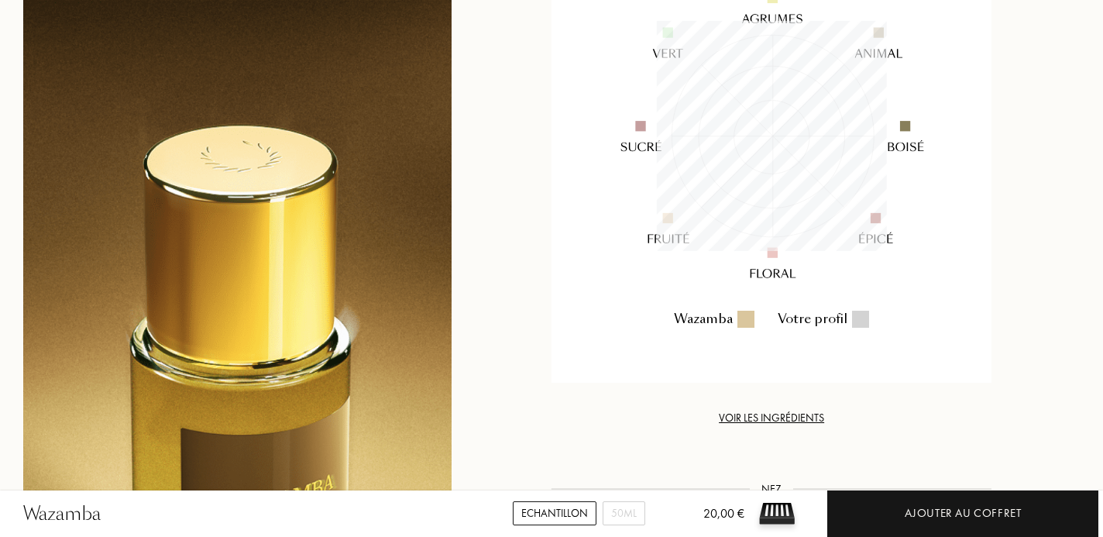
scroll to position [1413, 0]
